Goal: Task Accomplishment & Management: Use online tool/utility

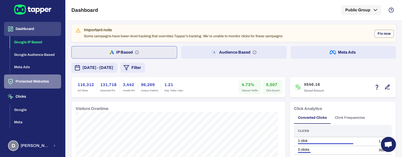
click at [41, 83] on button "Protected Websites" at bounding box center [32, 81] width 57 height 14
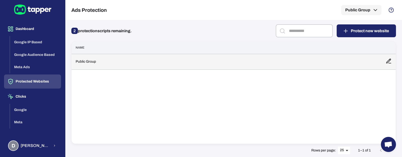
click at [95, 61] on td "Public Group" at bounding box center [227, 62] width 310 height 16
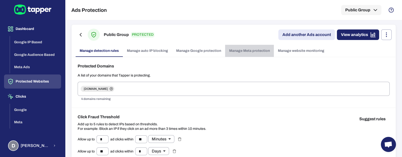
click at [243, 51] on link "Manage Meta protection" at bounding box center [249, 51] width 49 height 12
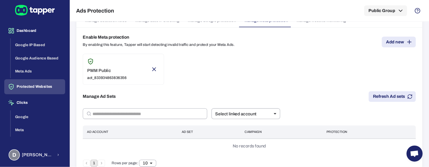
scroll to position [30, 0]
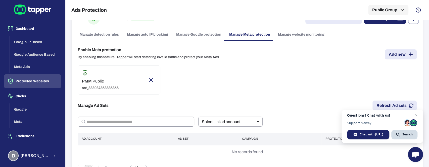
scroll to position [30, 0]
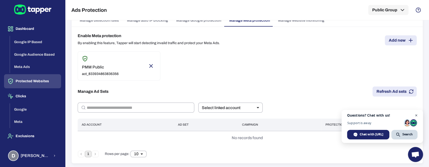
click at [417, 116] on span "Open chat" at bounding box center [416, 116] width 6 height 6
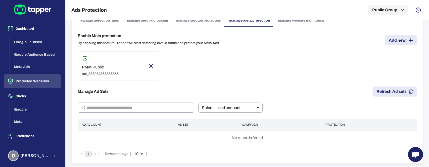
click at [391, 90] on button "Refresh Ad sets" at bounding box center [395, 92] width 44 height 10
click at [382, 90] on button "Refresh Ad sets" at bounding box center [395, 92] width 44 height 10
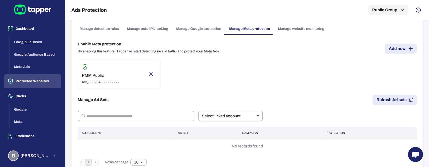
scroll to position [30, 0]
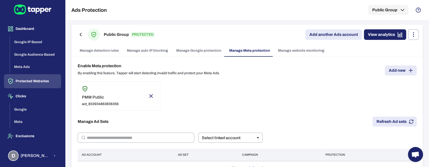
scroll to position [30, 0]
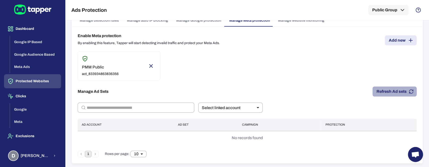
click at [376, 93] on button "Refresh Ad sets" at bounding box center [395, 92] width 44 height 10
click at [391, 92] on button "Refresh Ad sets" at bounding box center [395, 92] width 44 height 10
click at [389, 92] on button "Refresh Ad sets" at bounding box center [395, 92] width 44 height 10
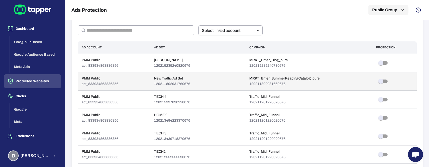
scroll to position [97, 0]
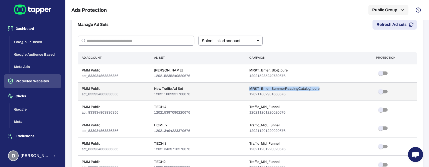
drag, startPoint x: 247, startPoint y: 89, endPoint x: 317, endPoint y: 88, distance: 69.9
click at [317, 88] on p "MRKT_Enter_SummerReadingCatalog_pure" at bounding box center [284, 89] width 70 height 5
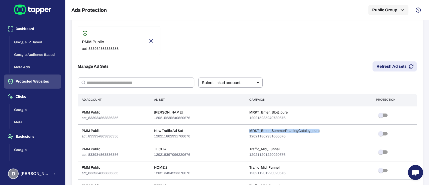
scroll to position [49, 0]
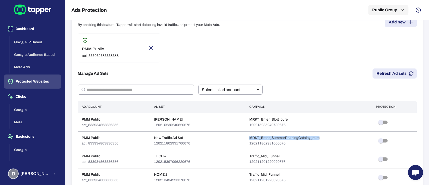
click at [392, 78] on button "Refresh Ad sets" at bounding box center [395, 73] width 44 height 10
click at [219, 91] on body "Dashboard Google IP Based Google Audience Based Meta Ads Protected Websites Cli…" at bounding box center [214, 92] width 429 height 185
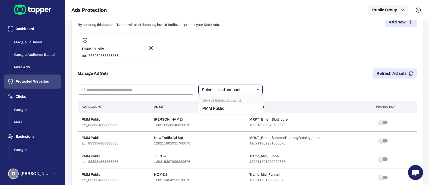
click at [219, 91] on div at bounding box center [214, 92] width 429 height 185
click at [151, 89] on input "text" at bounding box center [141, 90] width 108 height 10
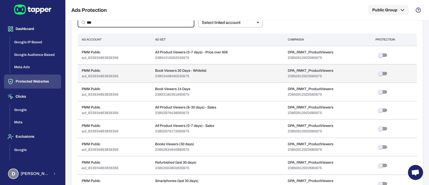
scroll to position [183, 0]
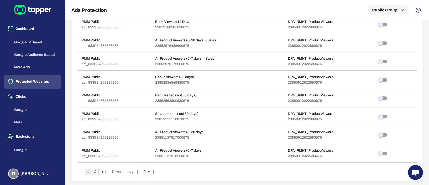
type input "***"
click at [143, 167] on body "Dashboard Google IP Based Google Audience Based Meta Ads Protected Websites Cli…" at bounding box center [214, 92] width 429 height 185
click at [145, 165] on li "50" at bounding box center [146, 167] width 16 height 8
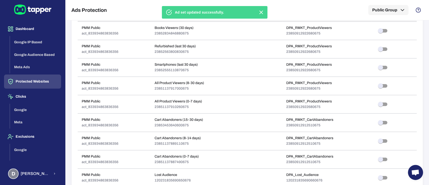
scroll to position [223, 0]
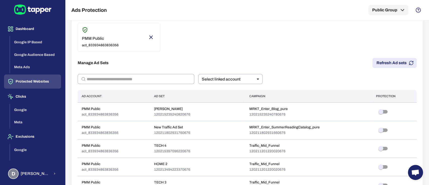
scroll to position [49, 0]
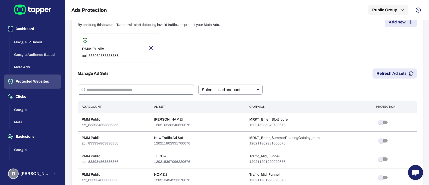
click at [129, 85] on input "text" at bounding box center [141, 90] width 108 height 10
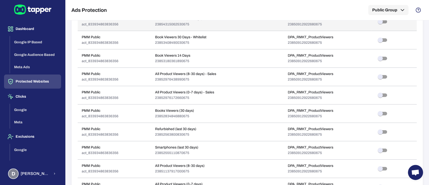
scroll to position [183, 0]
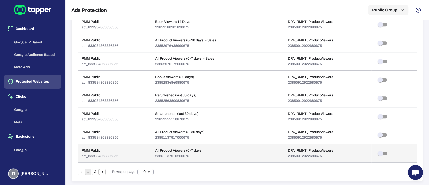
type input "***"
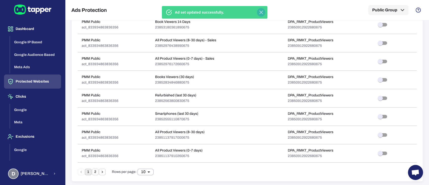
click at [262, 12] on icon "button" at bounding box center [261, 12] width 6 height 6
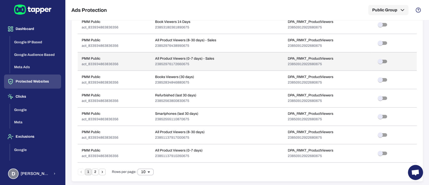
scroll to position [82, 0]
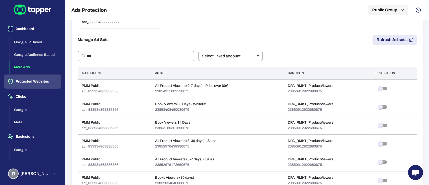
click at [22, 64] on button "Meta Ads" at bounding box center [35, 67] width 51 height 13
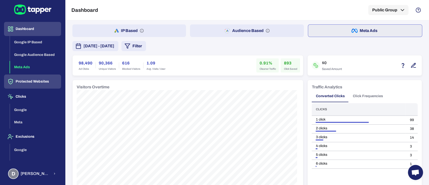
click at [39, 85] on button "Protected Websites" at bounding box center [32, 81] width 57 height 14
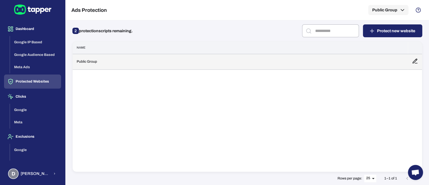
click at [104, 61] on td "Public Group" at bounding box center [240, 62] width 335 height 16
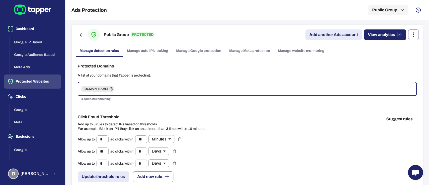
click at [241, 51] on link "Manage Meta protection" at bounding box center [249, 51] width 49 height 12
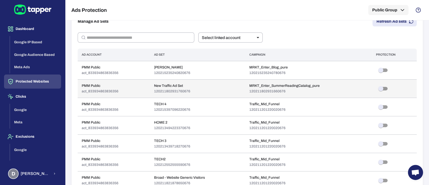
scroll to position [183, 0]
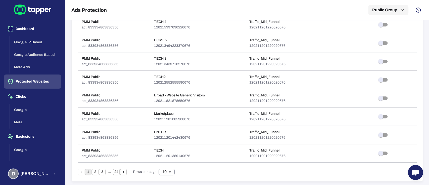
click at [174, 173] on body "Dashboard Google IP Based Google Audience Based Meta Ads Protected Websites Cli…" at bounding box center [214, 92] width 429 height 185
click at [167, 176] on li "100" at bounding box center [167, 175] width 16 height 8
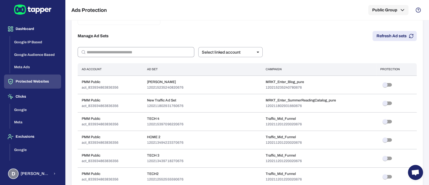
scroll to position [44, 0]
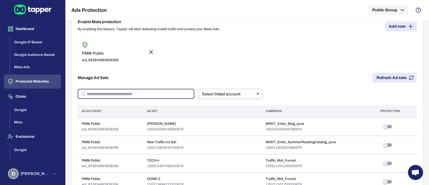
click at [100, 91] on input "text" at bounding box center [141, 94] width 108 height 10
type input "***"
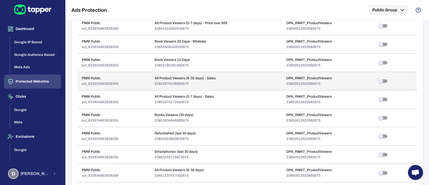
scroll to position [212, 0]
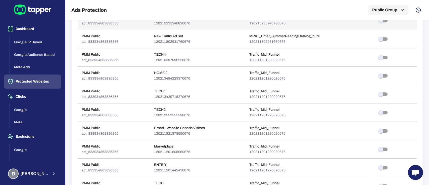
scroll to position [183, 0]
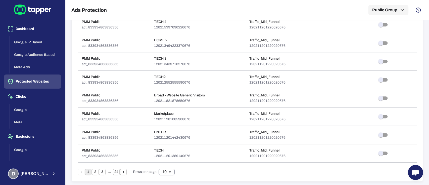
click at [162, 169] on body "Dashboard Google IP Based Google Audience Based Meta Ads Protected Websites Cli…" at bounding box center [214, 92] width 429 height 185
click at [166, 172] on li "100" at bounding box center [167, 175] width 16 height 8
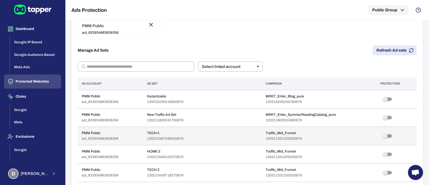
scroll to position [82, 0]
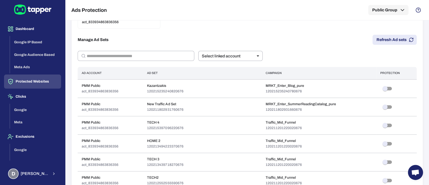
click at [385, 38] on button "Refresh Ad sets" at bounding box center [395, 40] width 44 height 10
click at [228, 55] on body "Dashboard Google IP Based Google Audience Based Meta Ads Protected Websites Cli…" at bounding box center [214, 92] width 429 height 185
click at [222, 75] on li "PMM Public" at bounding box center [230, 75] width 64 height 8
type input "***"
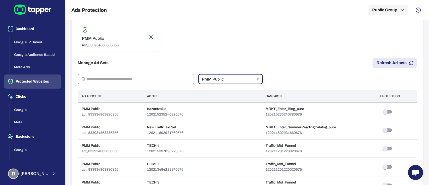
scroll to position [49, 0]
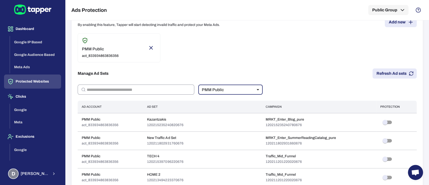
click at [121, 90] on input "text" at bounding box center [141, 90] width 108 height 10
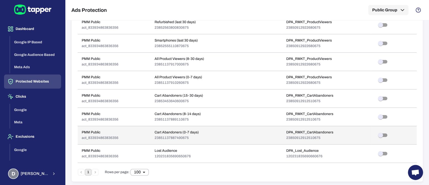
scroll to position [223, 0]
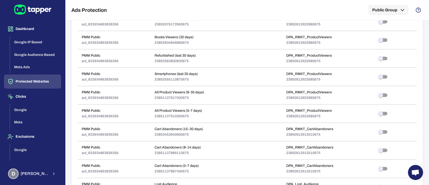
type input "***"
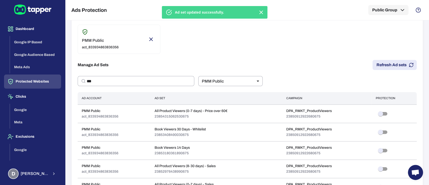
scroll to position [256, 0]
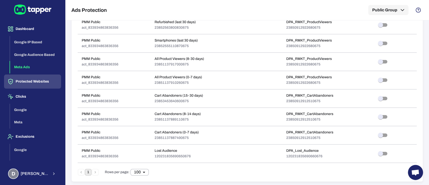
click at [32, 64] on button "Meta Ads" at bounding box center [35, 67] width 51 height 13
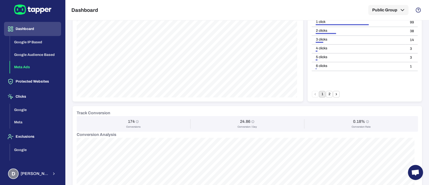
scroll to position [67, 0]
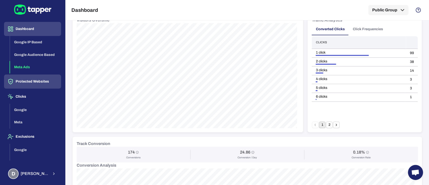
click at [34, 83] on button "Protected Websites" at bounding box center [32, 81] width 57 height 14
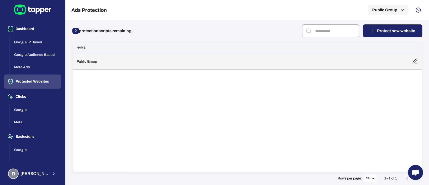
click at [88, 63] on td "Public Group" at bounding box center [240, 62] width 335 height 16
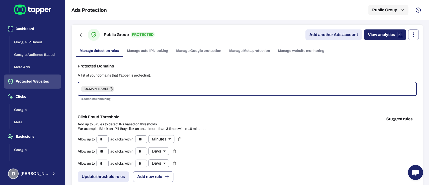
click at [154, 50] on link "Manage auto IP blocking" at bounding box center [147, 51] width 49 height 12
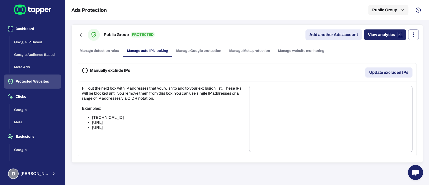
click at [192, 51] on link "Manage Google protection" at bounding box center [198, 51] width 53 height 12
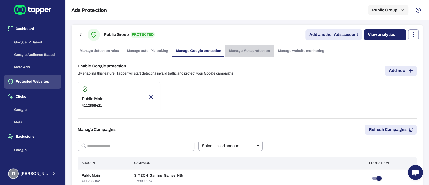
click at [241, 53] on link "Manage Meta protection" at bounding box center [249, 51] width 49 height 12
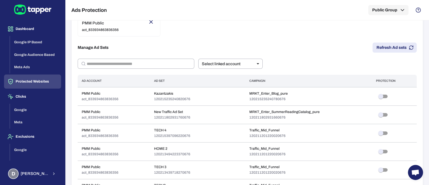
scroll to position [101, 0]
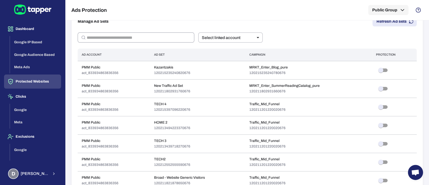
click at [145, 37] on input "text" at bounding box center [141, 37] width 108 height 10
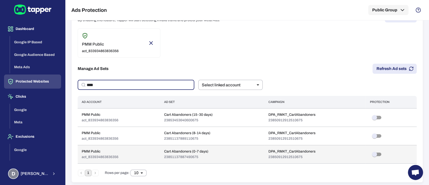
scroll to position [54, 0]
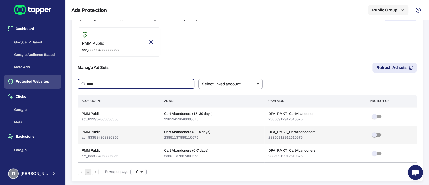
type input "****"
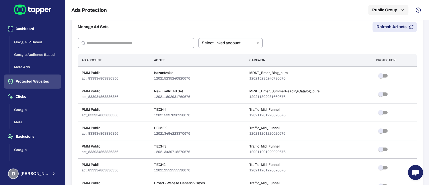
scroll to position [67, 0]
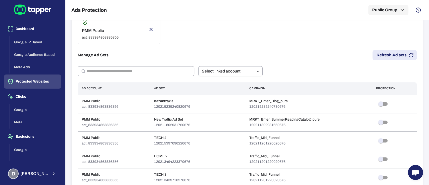
click at [147, 71] on input "text" at bounding box center [141, 71] width 108 height 10
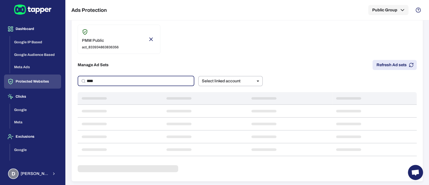
scroll to position [54, 0]
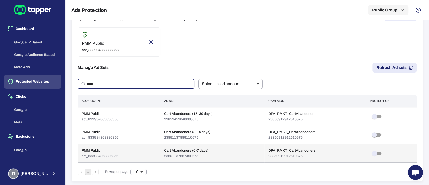
type input "****"
